Goal: Transaction & Acquisition: Purchase product/service

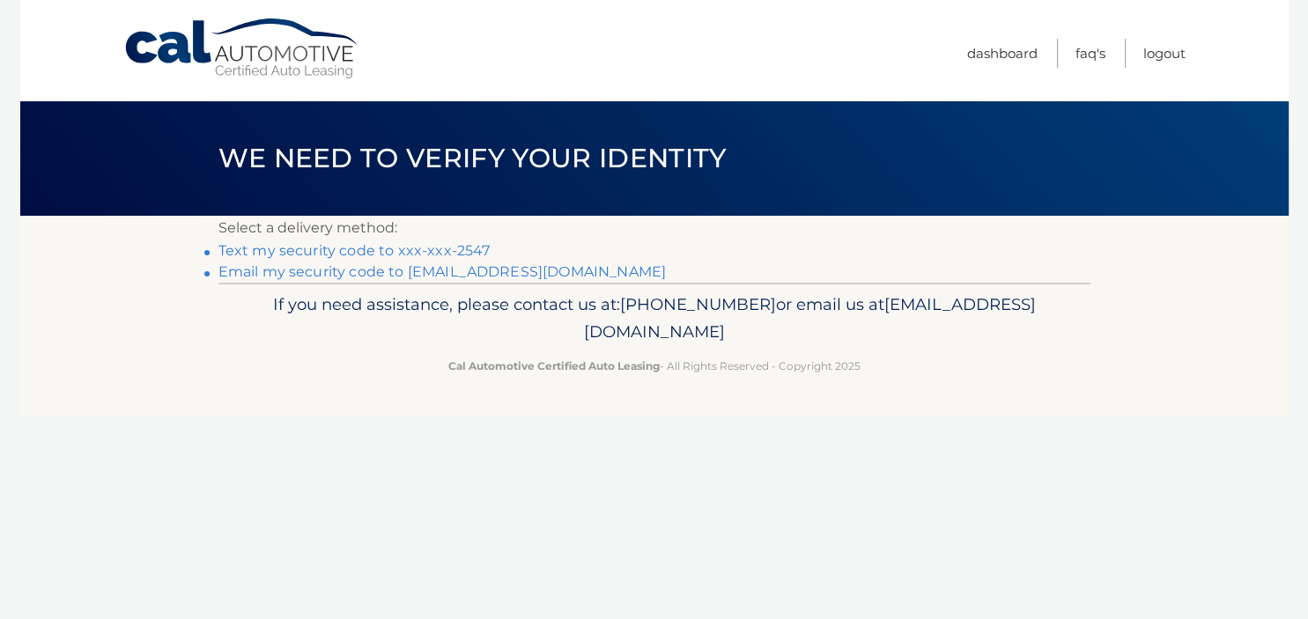
click at [428, 250] on link "Text my security code to xxx-xxx-2547" at bounding box center [355, 250] width 272 height 17
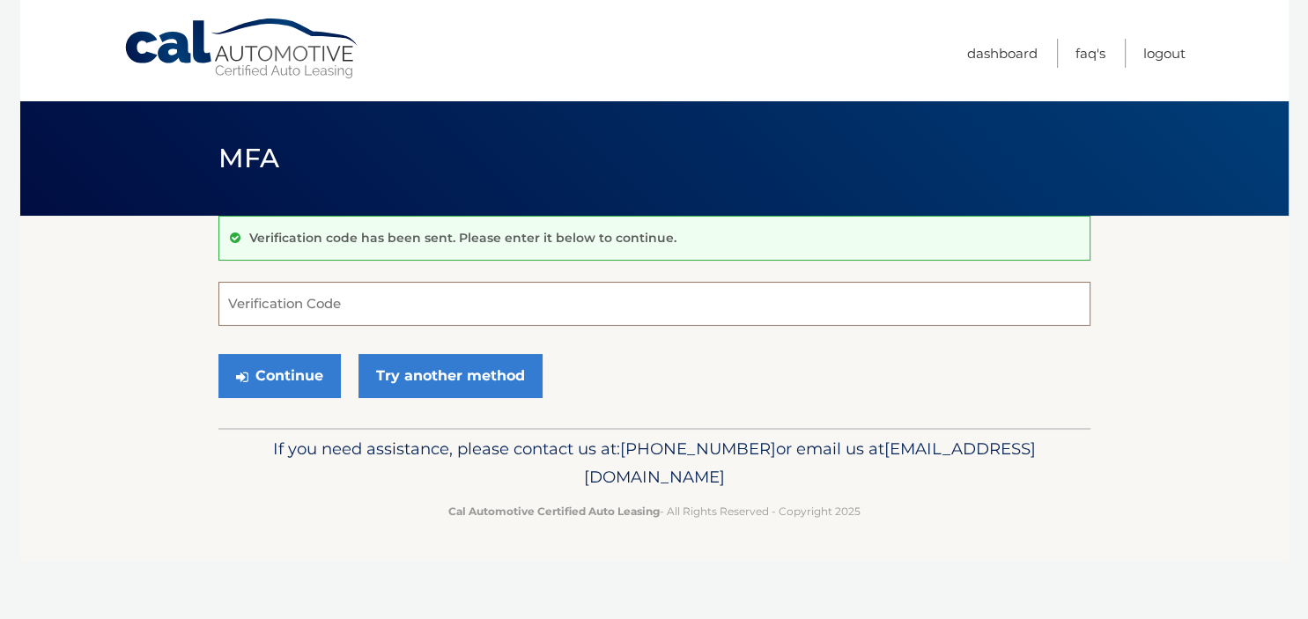
click at [232, 299] on input "Verification Code" at bounding box center [655, 304] width 872 height 44
type input "161060"
click at [270, 383] on button "Continue" at bounding box center [280, 376] width 122 height 44
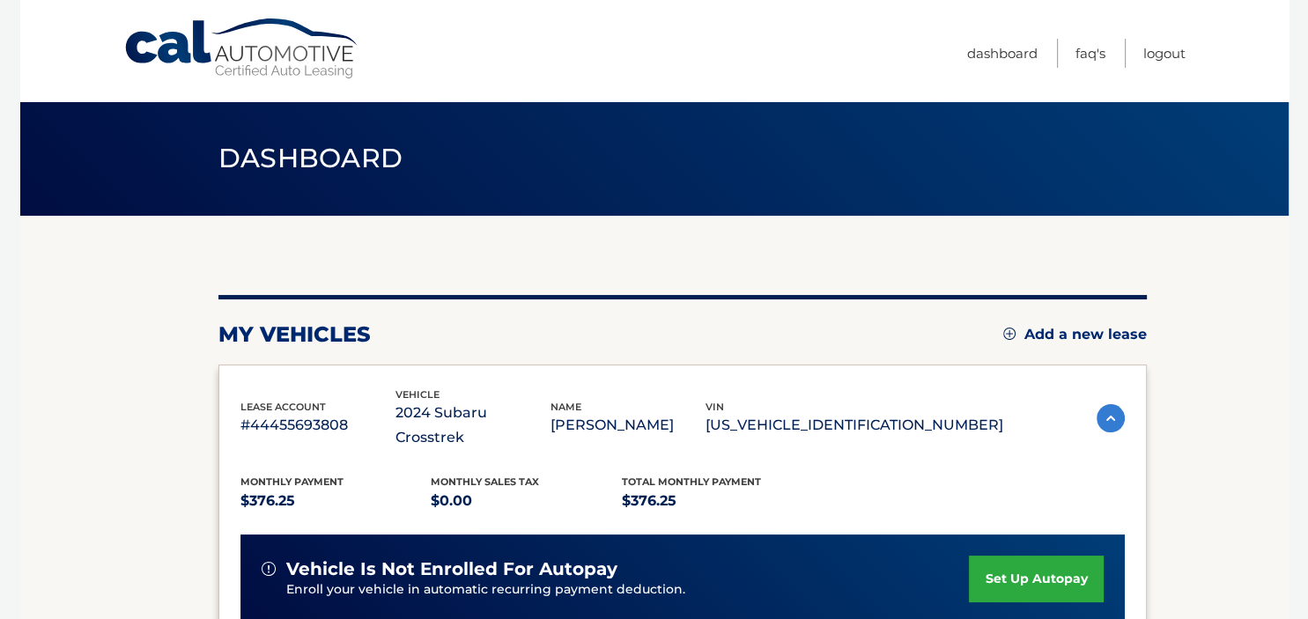
click at [530, 559] on span "vehicle is not enrolled for autopay" at bounding box center [451, 570] width 331 height 22
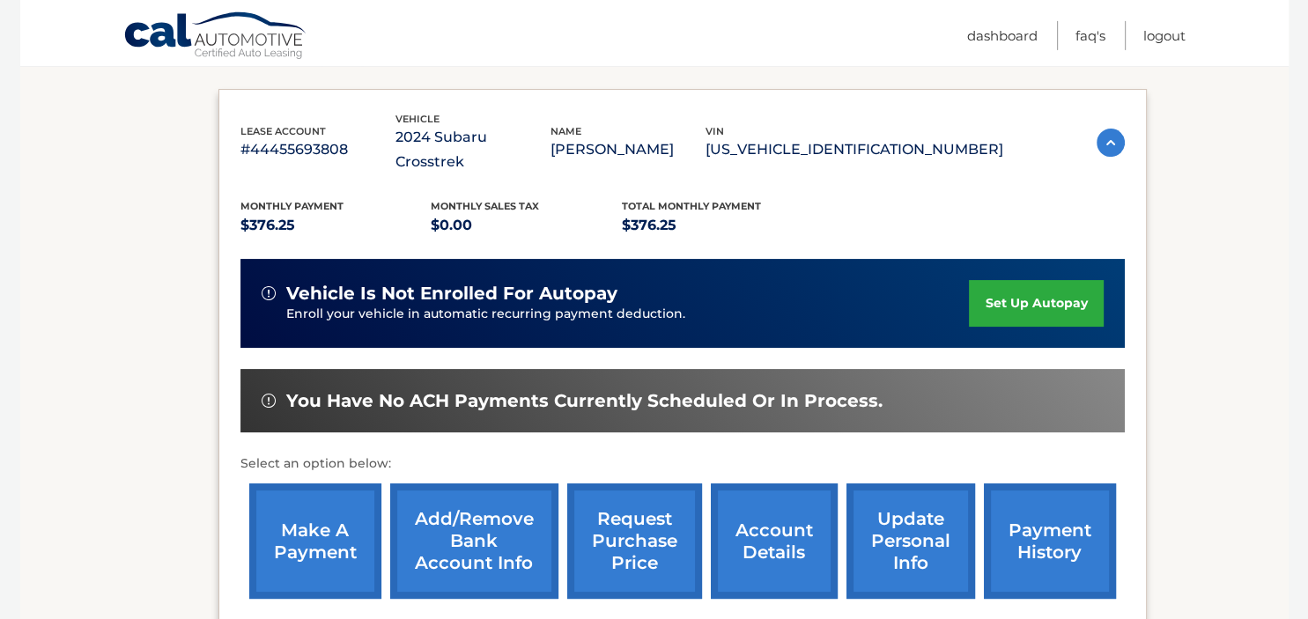
scroll to position [278, 0]
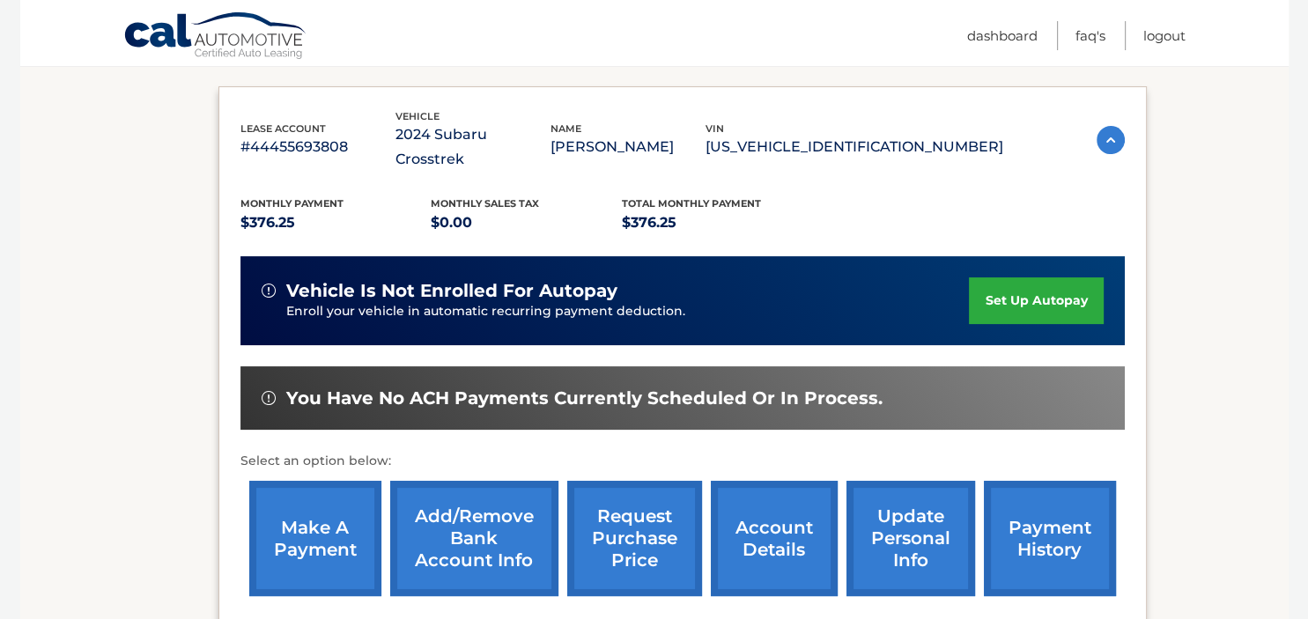
click at [308, 537] on link "make a payment" at bounding box center [315, 538] width 132 height 115
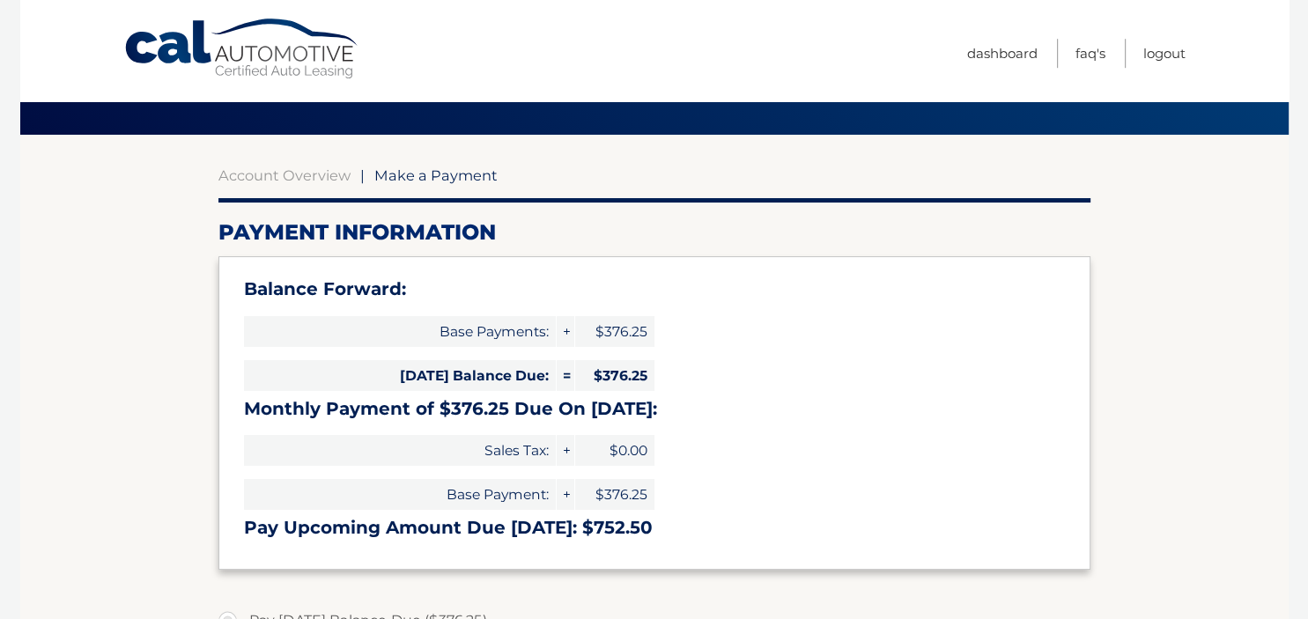
scroll to position [93, 0]
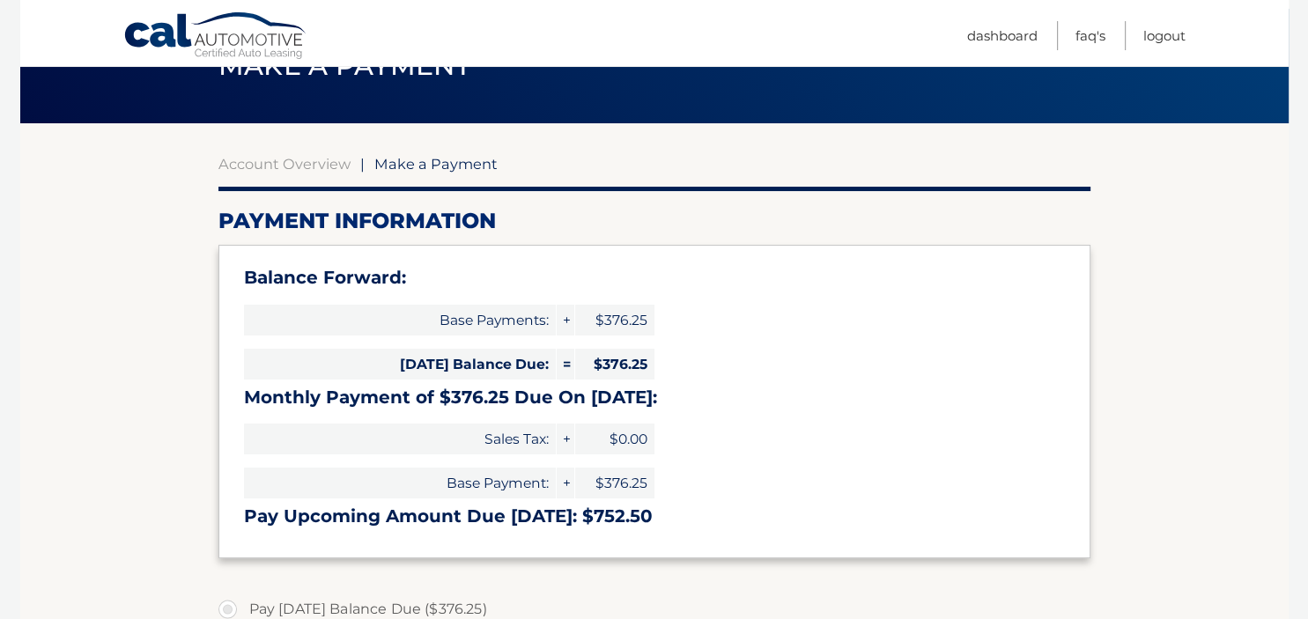
click at [430, 391] on h3 "Monthly Payment of $376.25 Due On [DATE]:" at bounding box center [654, 398] width 821 height 22
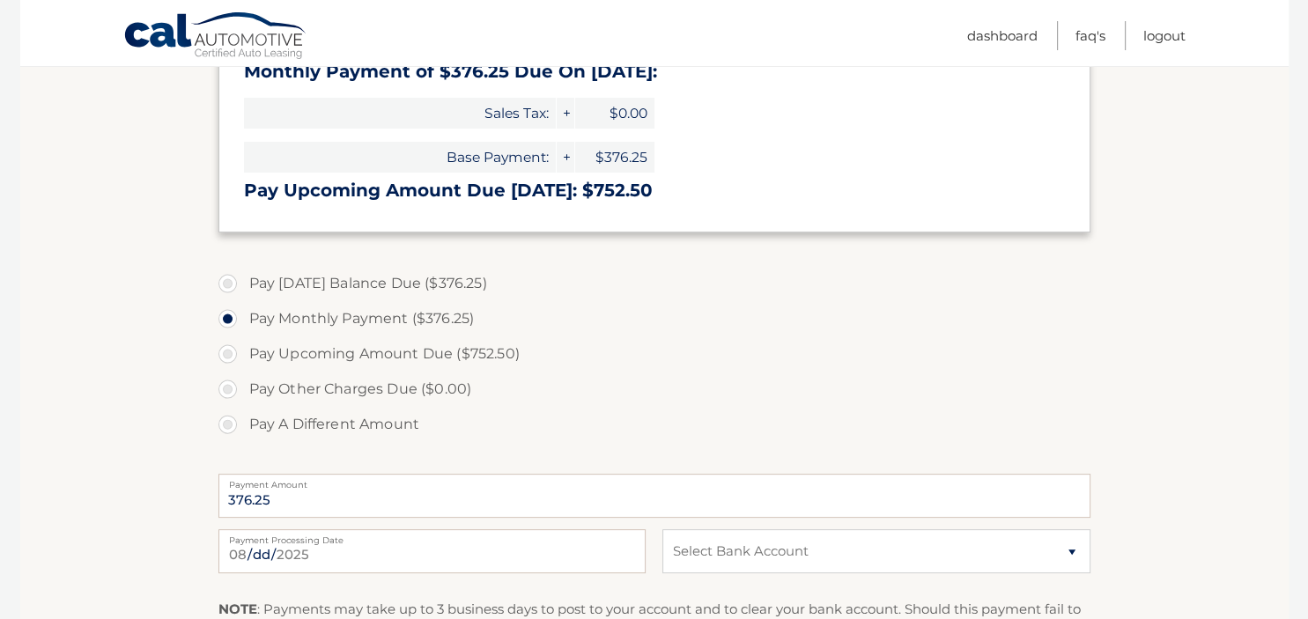
scroll to position [465, 0]
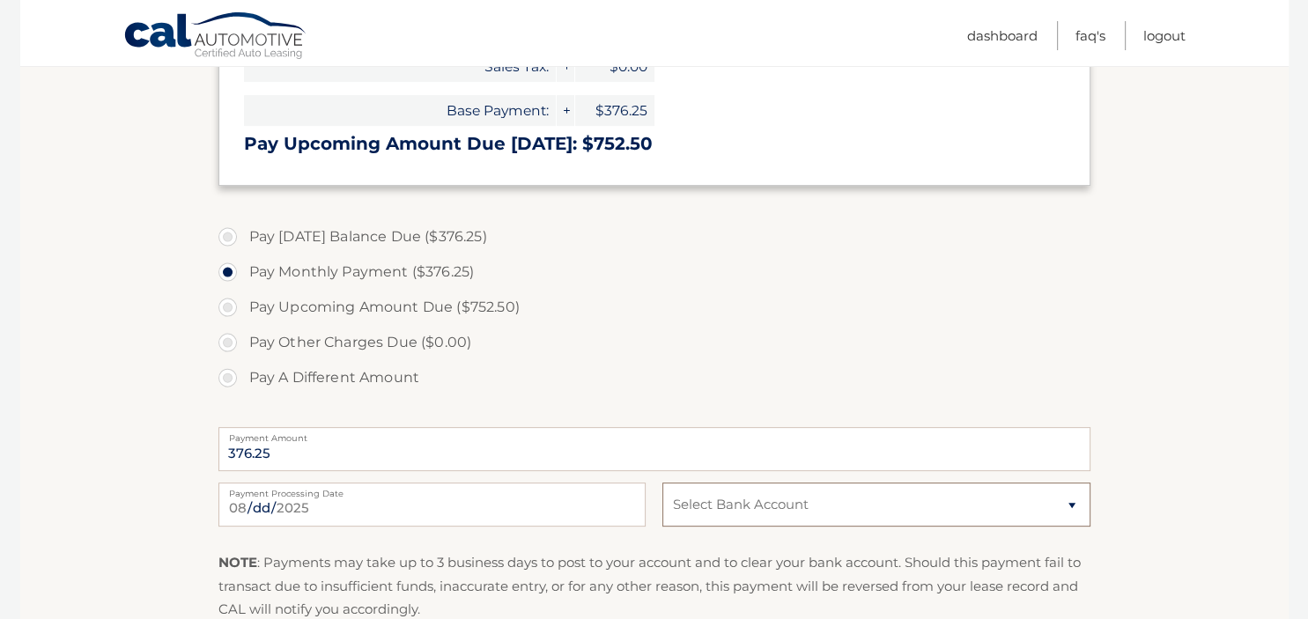
click at [663, 483] on select "Select Bank Account Checking CANANDAIGUA NAT&#039;L BANK &amp; TR. CO. *****938…" at bounding box center [876, 505] width 427 height 44
click option "Checking CANANDAIGUA NAT&#039;L BANK &amp; TR. CO. *****9380" at bounding box center [0, 0] width 0 height 0
click at [916, 567] on p "NOTE : Payments may take up to 3 business days to post to your account and to c…" at bounding box center [655, 587] width 872 height 70
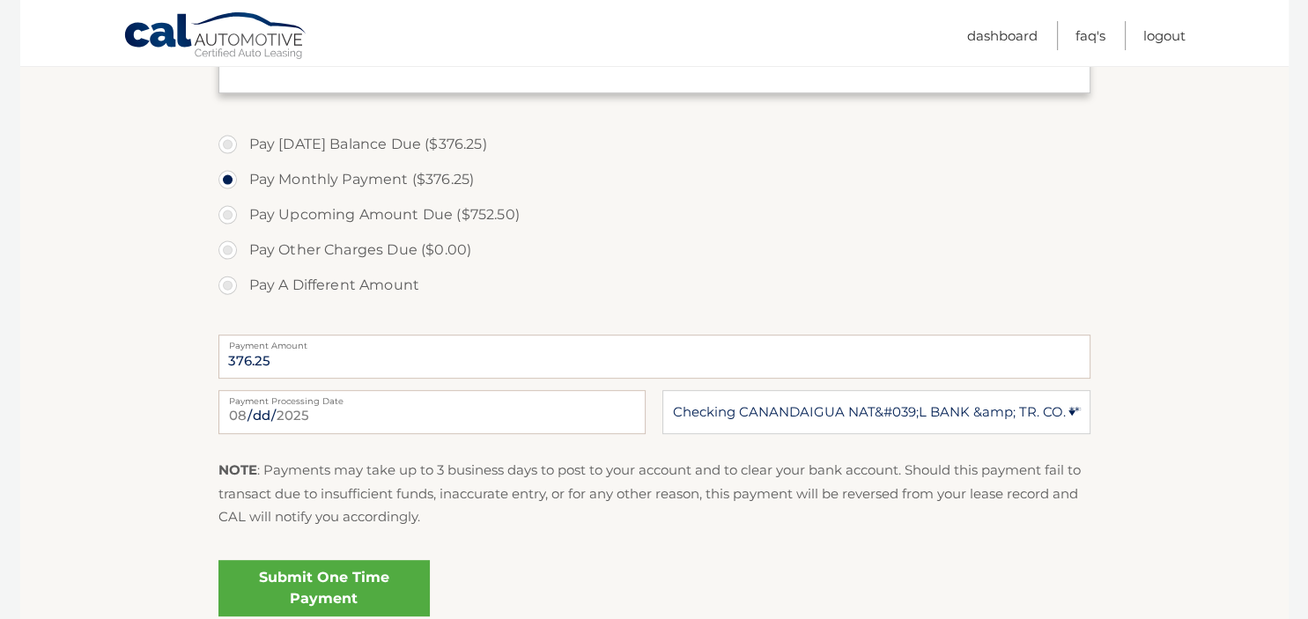
scroll to position [604, 0]
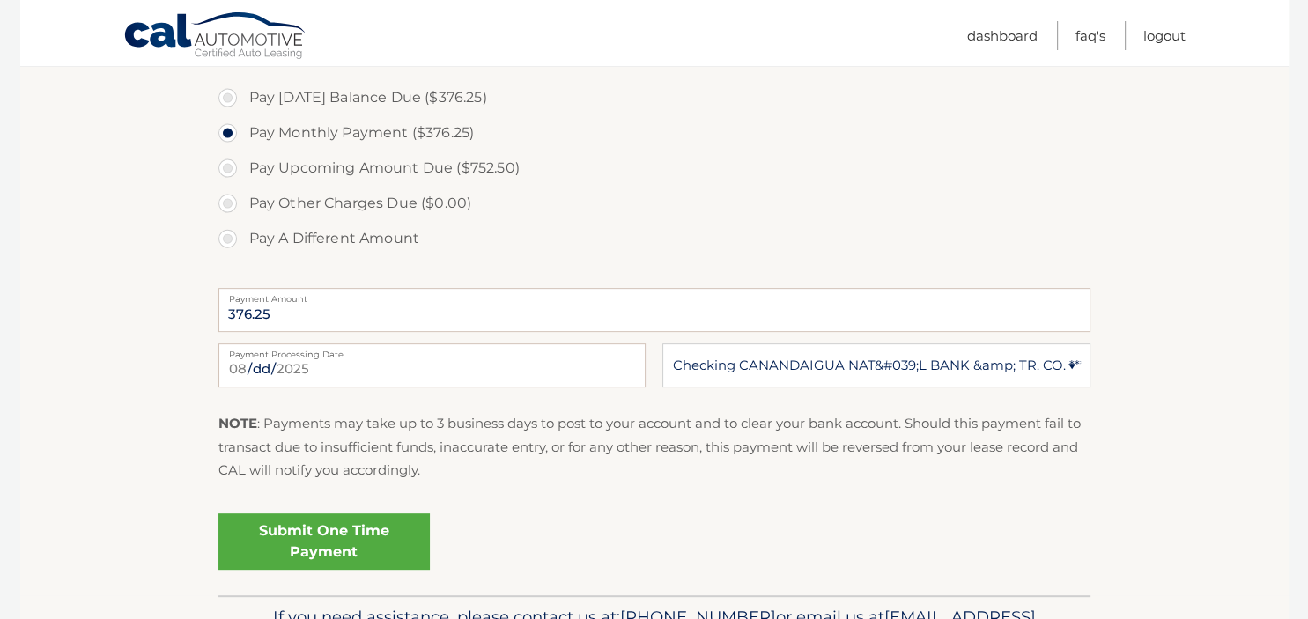
click at [326, 532] on link "Submit One Time Payment" at bounding box center [324, 542] width 211 height 56
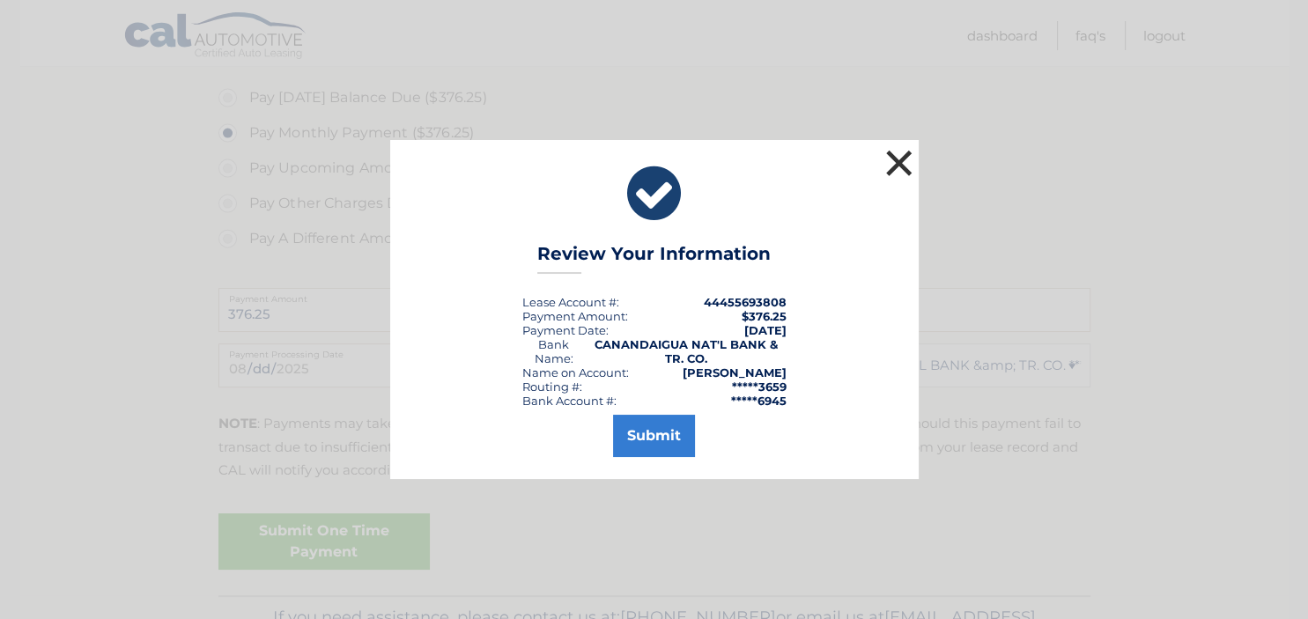
click at [896, 165] on button "×" at bounding box center [899, 162] width 35 height 35
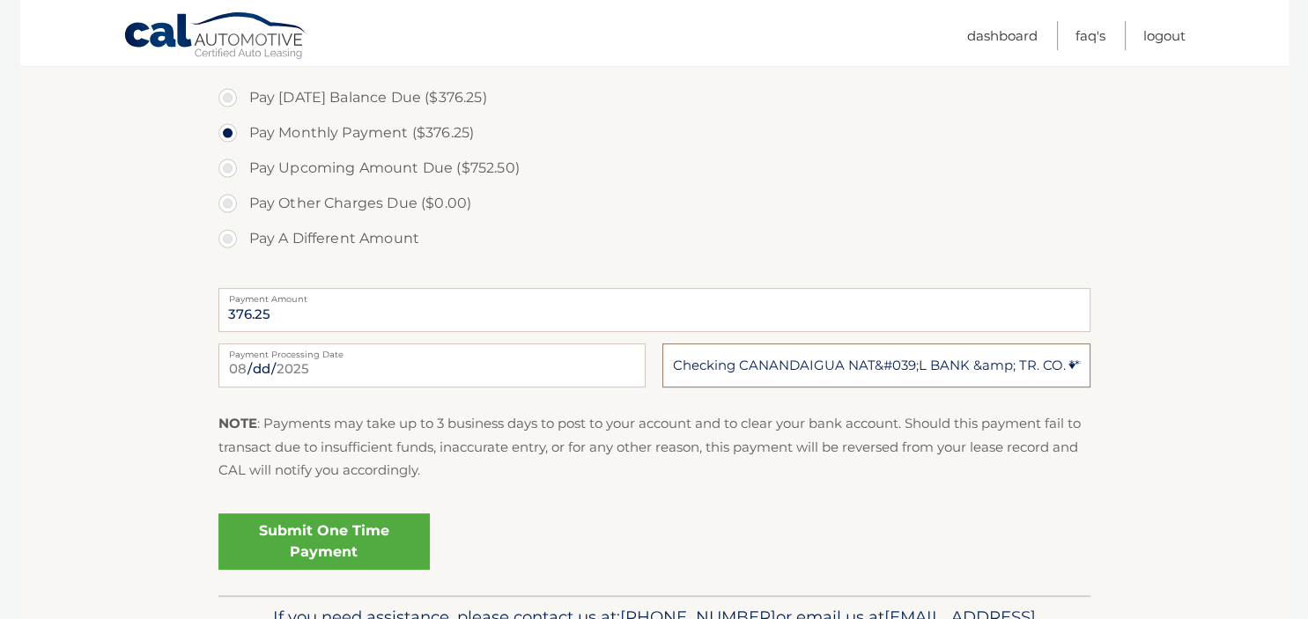
click at [663, 344] on select "Select Bank Account Checking CANANDAIGUA NAT&#039;L BANK &amp; TR. CO. *****938…" at bounding box center [876, 366] width 427 height 44
select select "ZDM3ZTdmZjUtZGMyZS00NjMwLTkyYmYtMDNjNWM1YWE5Y2Zl"
click option "Checking CANANDAIGUA NAT&#039;L BANK &amp; TR. CO. *****9380" at bounding box center [0, 0] width 0 height 0
click at [300, 534] on link "Submit One Time Payment" at bounding box center [324, 542] width 211 height 56
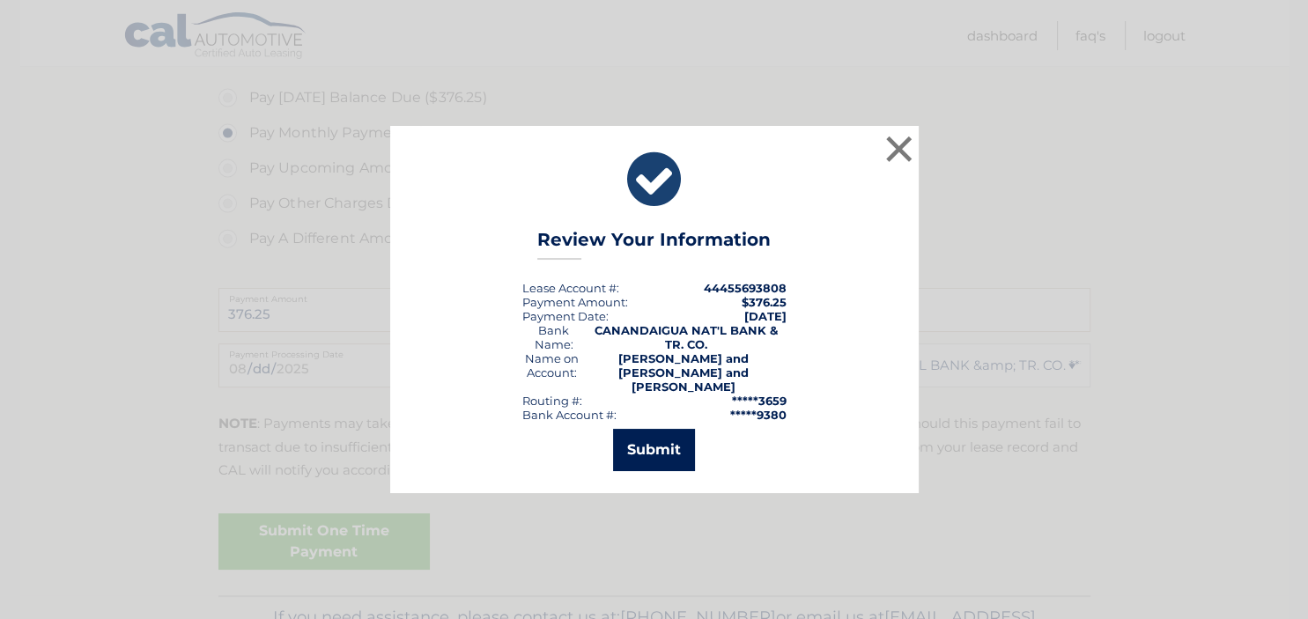
click at [637, 452] on button "Submit" at bounding box center [654, 450] width 82 height 42
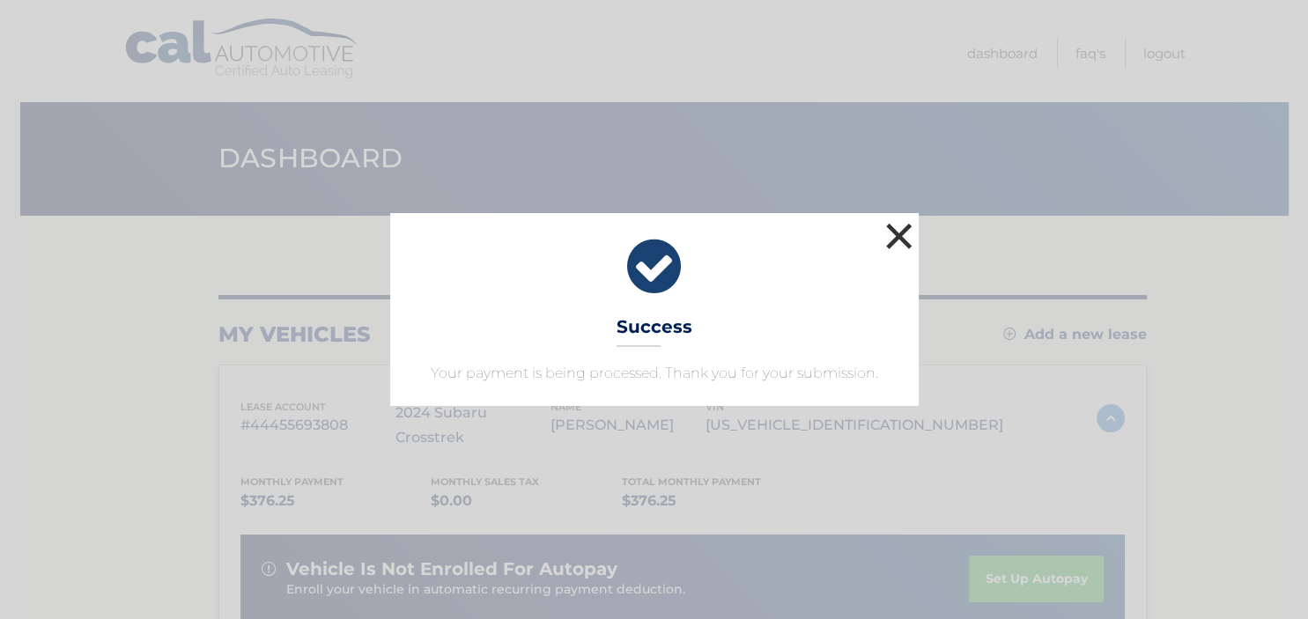
click at [900, 232] on button "×" at bounding box center [899, 236] width 35 height 35
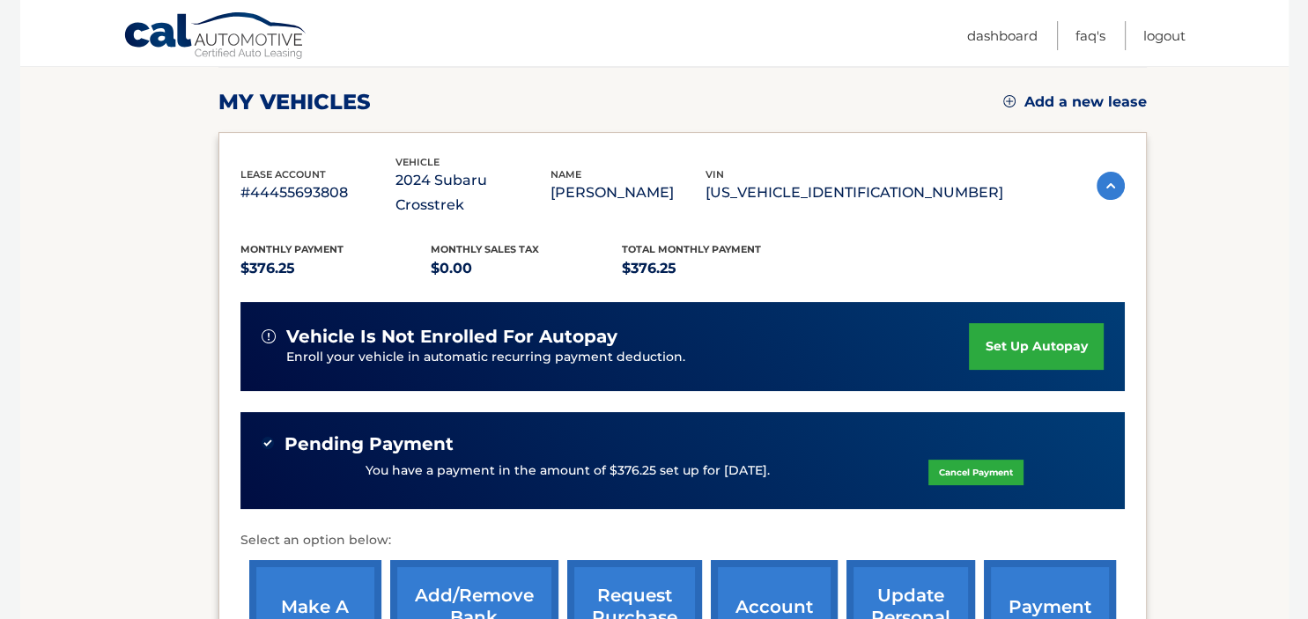
scroll to position [278, 0]
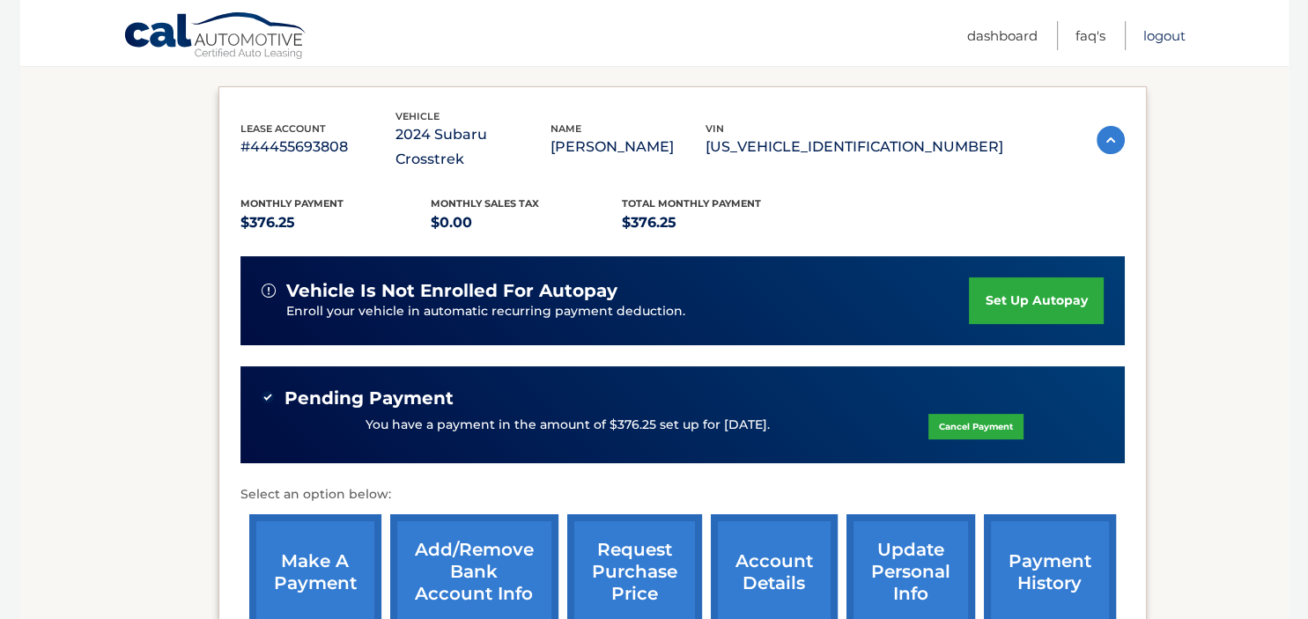
click at [1170, 33] on link "Logout" at bounding box center [1165, 35] width 42 height 29
